Goal: Task Accomplishment & Management: Manage account settings

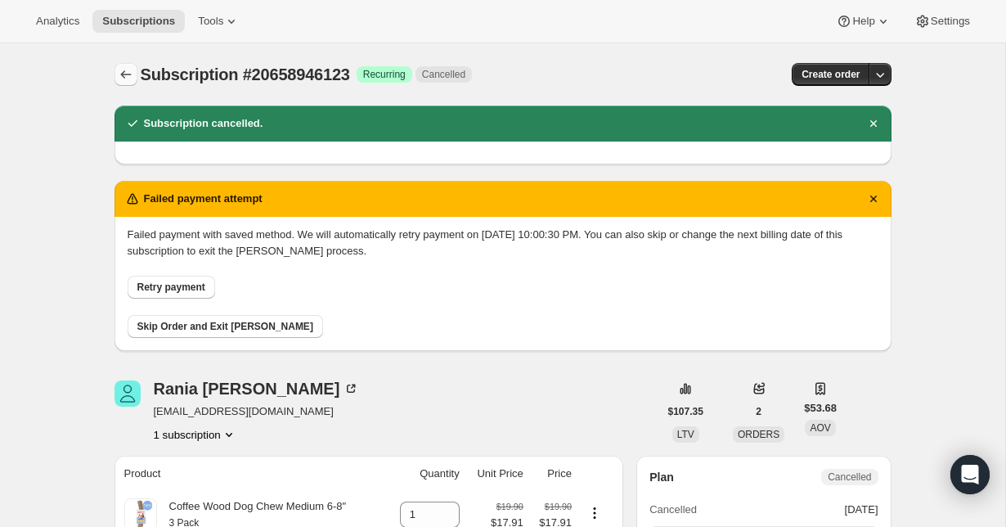
click at [118, 76] on icon "Subscriptions" at bounding box center [126, 74] width 16 height 16
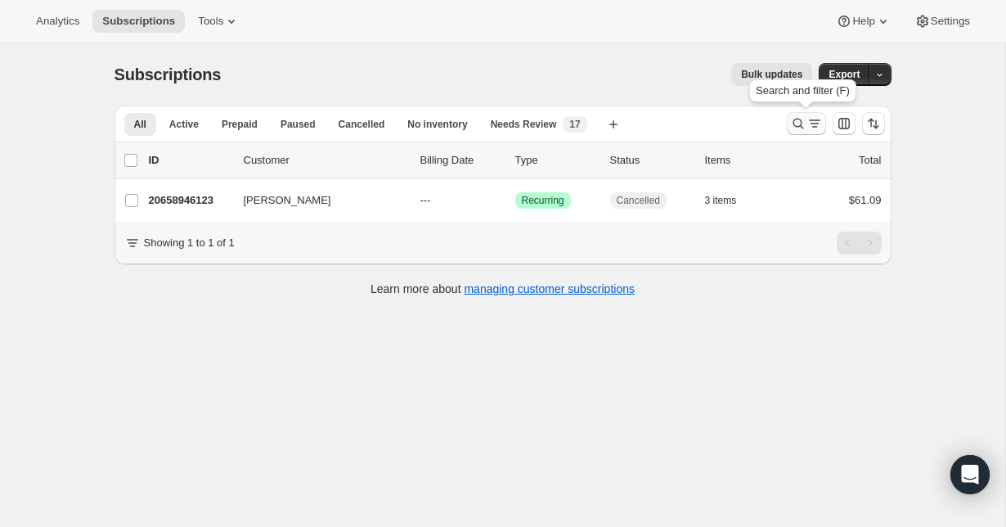
click at [809, 115] on button "Search and filter results" at bounding box center [806, 123] width 39 height 23
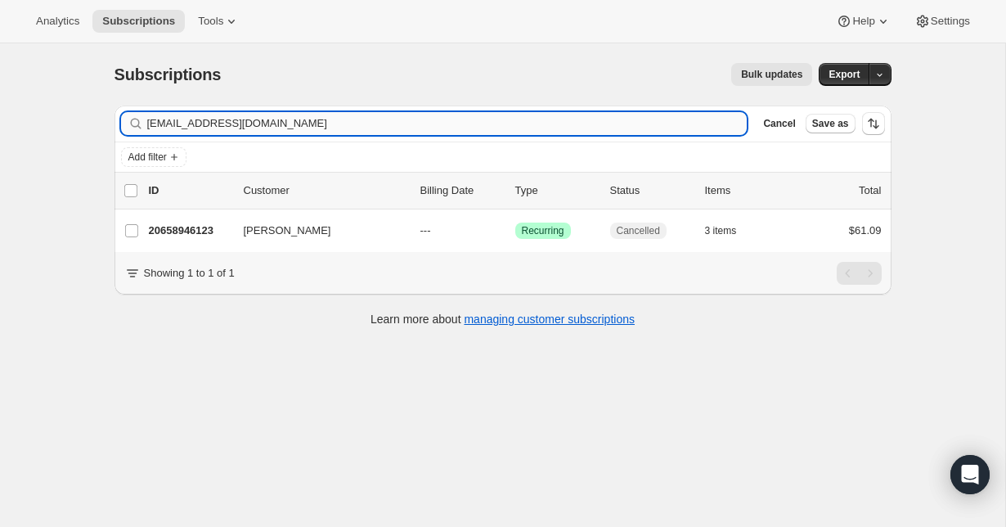
click at [387, 120] on input "[EMAIL_ADDRESS][DOMAIN_NAME]" at bounding box center [447, 123] width 600 height 23
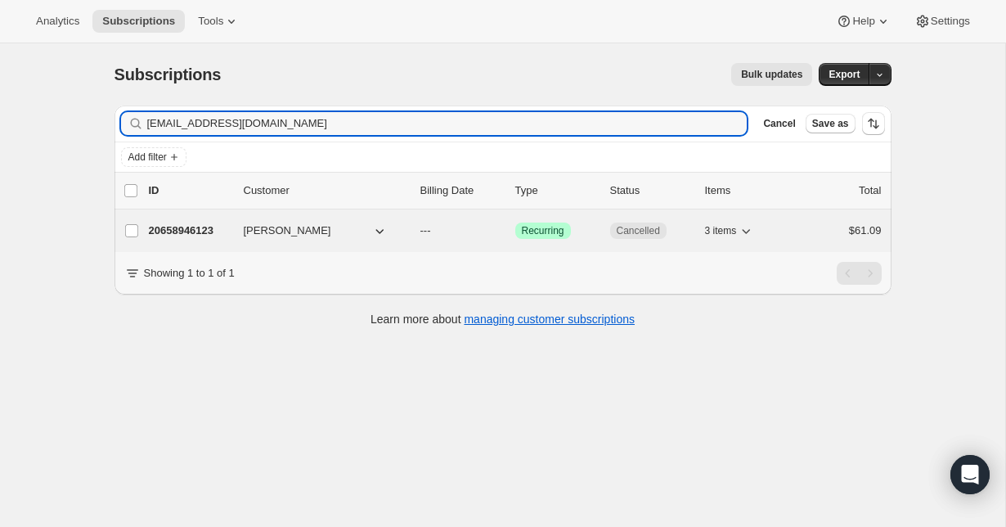
type input "[EMAIL_ADDRESS][DOMAIN_NAME]"
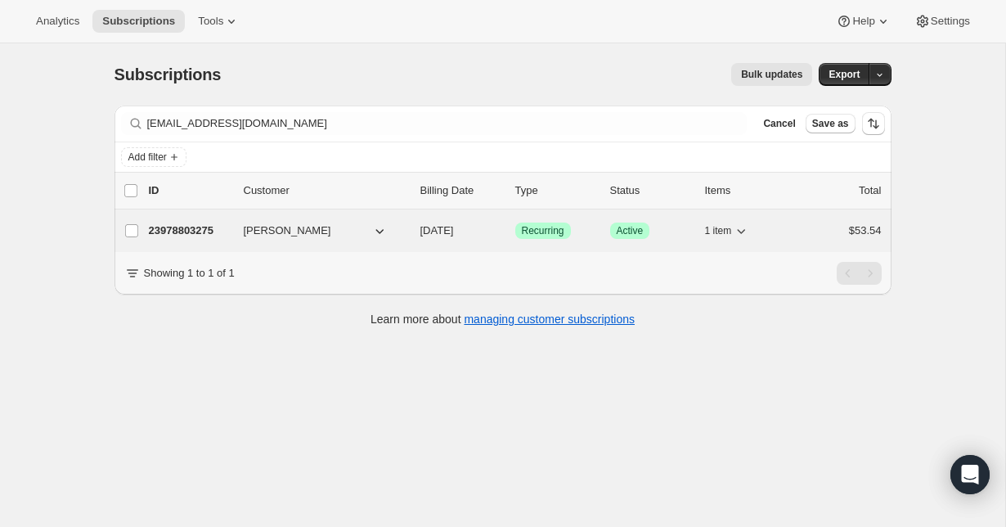
click at [181, 231] on p "23978803275" at bounding box center [190, 231] width 82 height 16
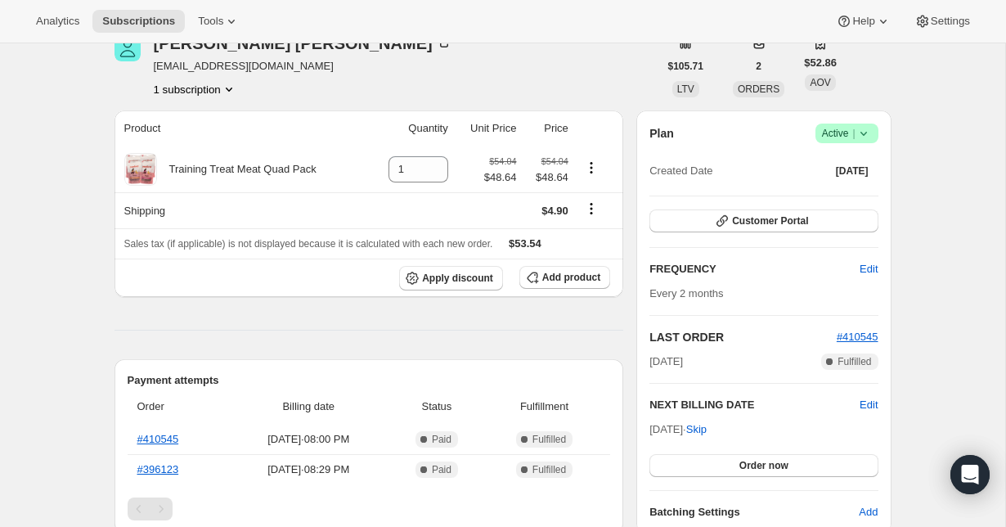
scroll to position [25, 0]
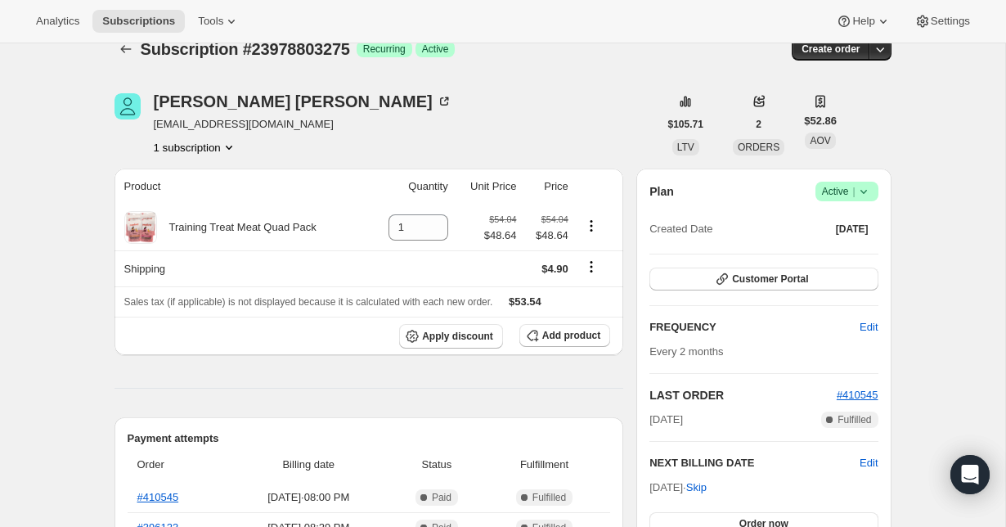
click at [870, 187] on icon at bounding box center [864, 191] width 16 height 16
click at [830, 260] on button "Cancel subscription" at bounding box center [840, 251] width 102 height 26
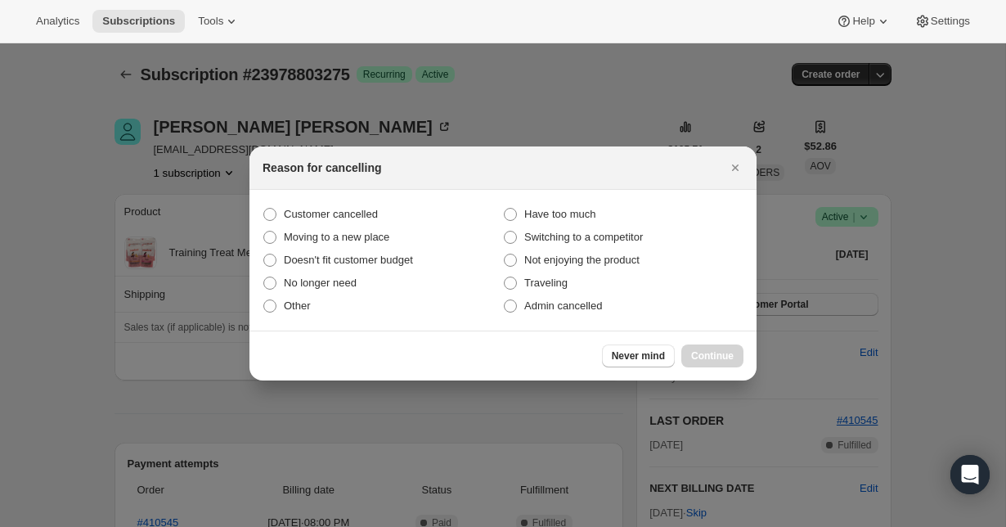
scroll to position [0, 0]
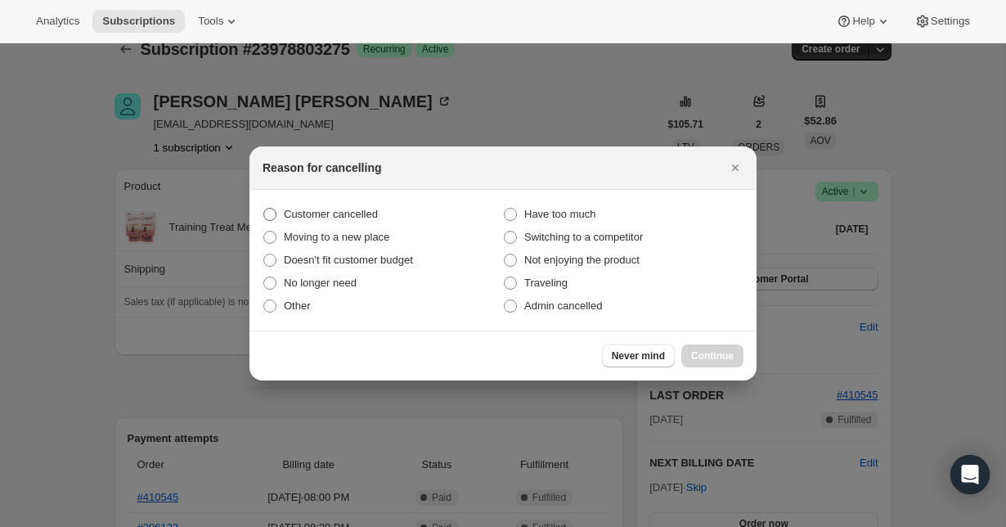
click at [360, 210] on span "Customer cancelled" at bounding box center [331, 214] width 94 height 12
click at [264, 209] on input "Customer cancelled" at bounding box center [263, 208] width 1 height 1
radio input "true"
click at [710, 362] on button "Continue" at bounding box center [712, 355] width 62 height 23
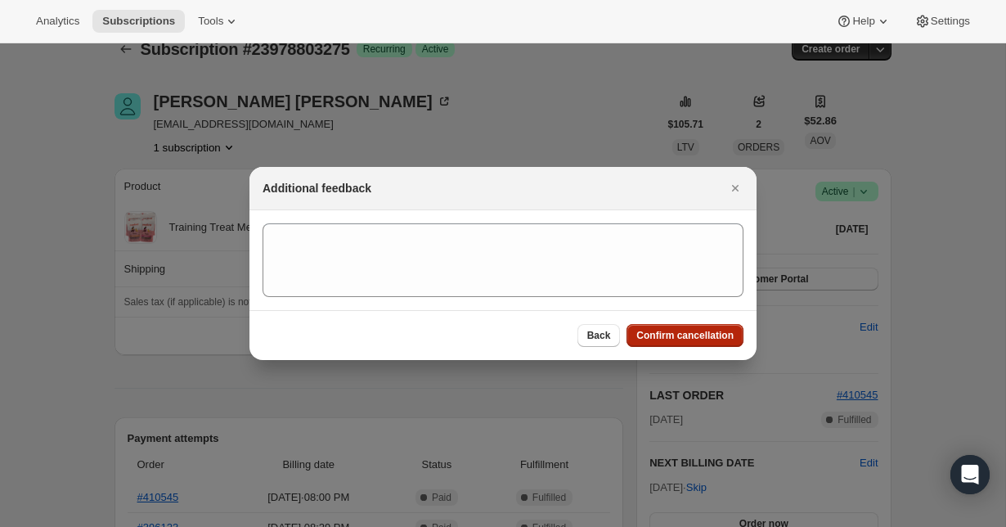
click at [699, 339] on span "Confirm cancellation" at bounding box center [684, 335] width 97 height 13
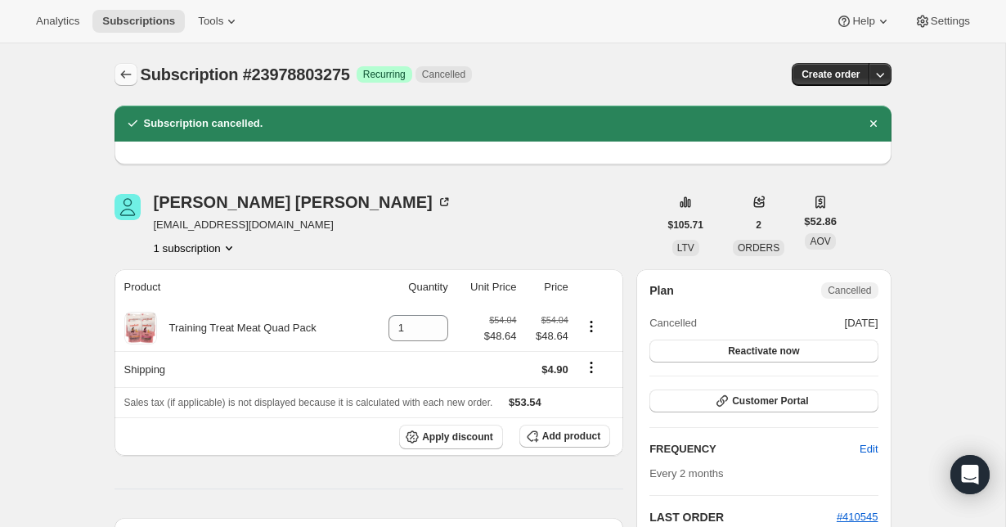
click at [128, 84] on button "Subscriptions" at bounding box center [126, 74] width 23 height 23
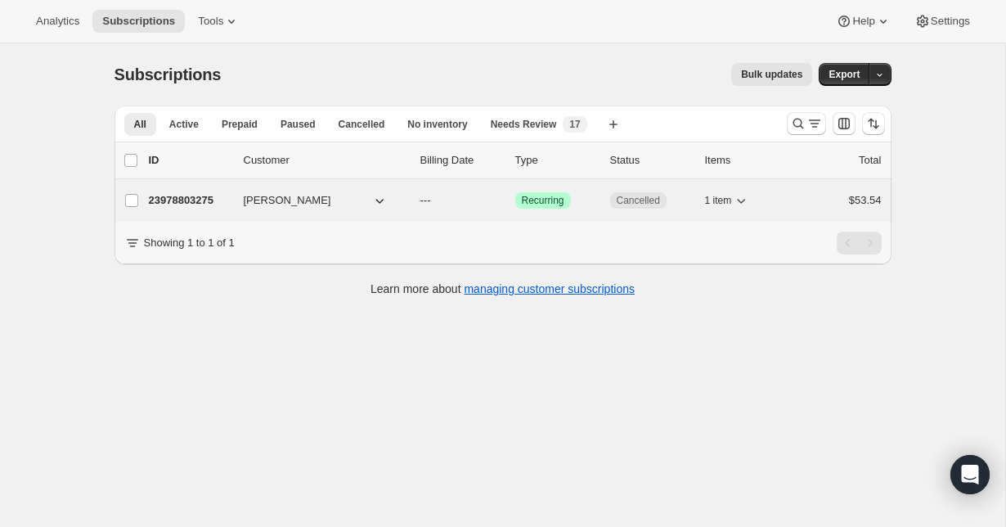
click at [206, 201] on p "23978803275" at bounding box center [190, 200] width 82 height 16
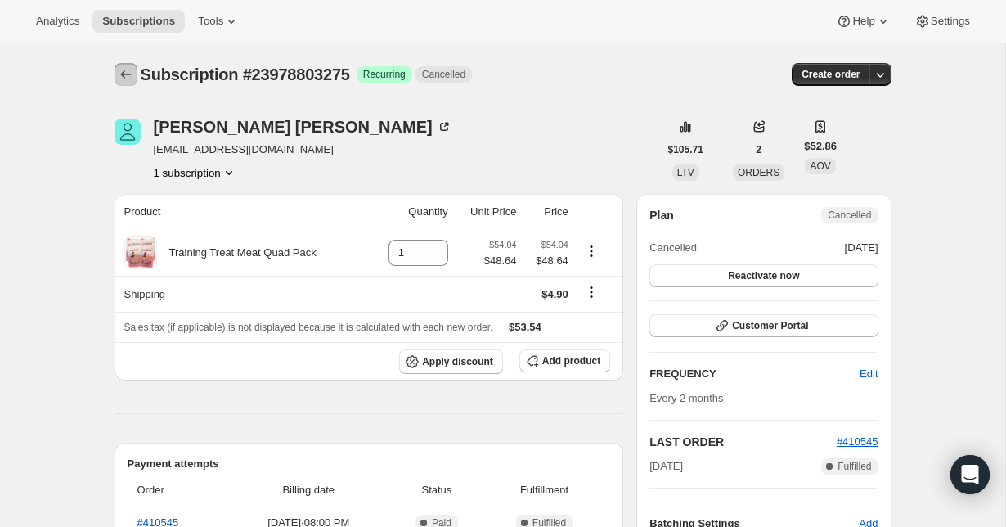
click at [135, 70] on button "Subscriptions" at bounding box center [126, 74] width 23 height 23
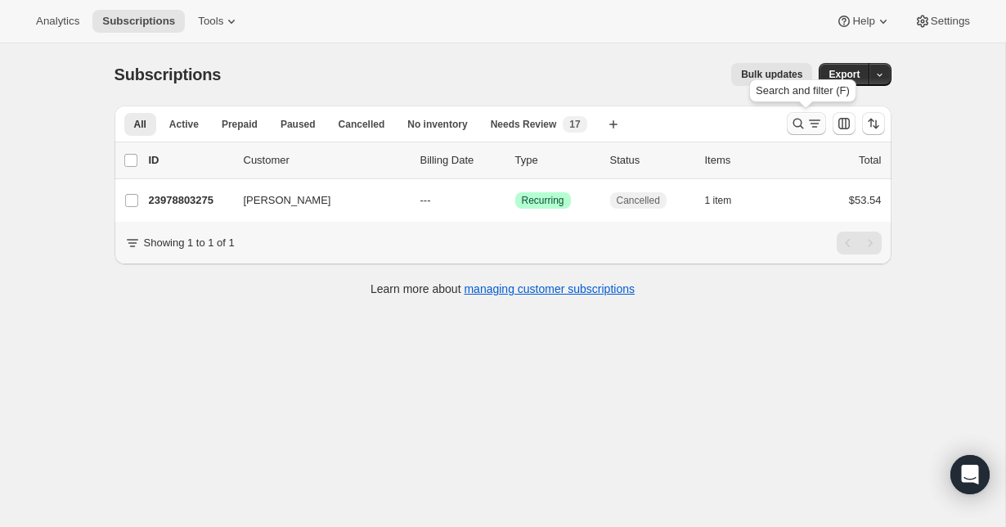
click at [790, 129] on icon "Search and filter results" at bounding box center [798, 123] width 16 height 16
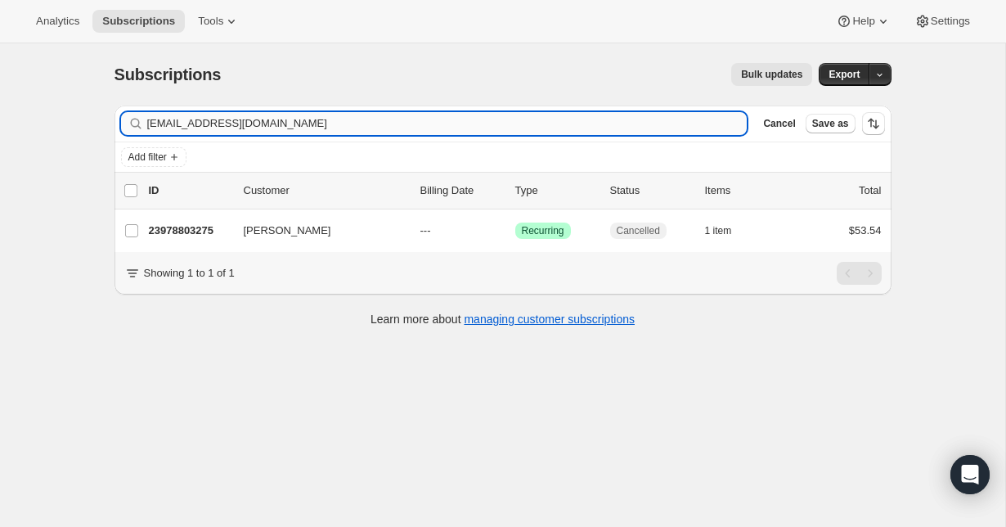
click at [304, 119] on input "[EMAIL_ADDRESS][DOMAIN_NAME]" at bounding box center [447, 123] width 600 height 23
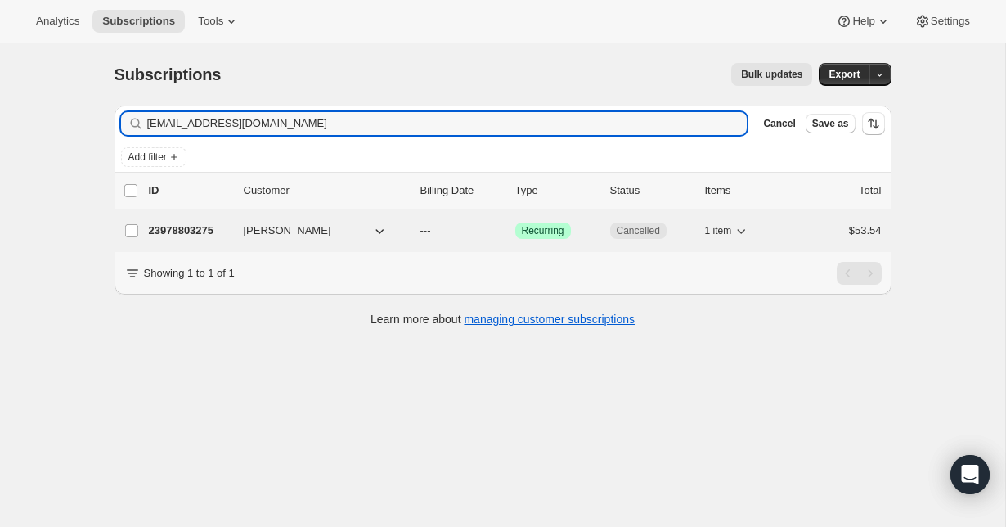
type input "[EMAIL_ADDRESS][DOMAIN_NAME]"
click at [201, 232] on p "23976673355" at bounding box center [190, 231] width 82 height 16
